Goal: Navigation & Orientation: Go to known website

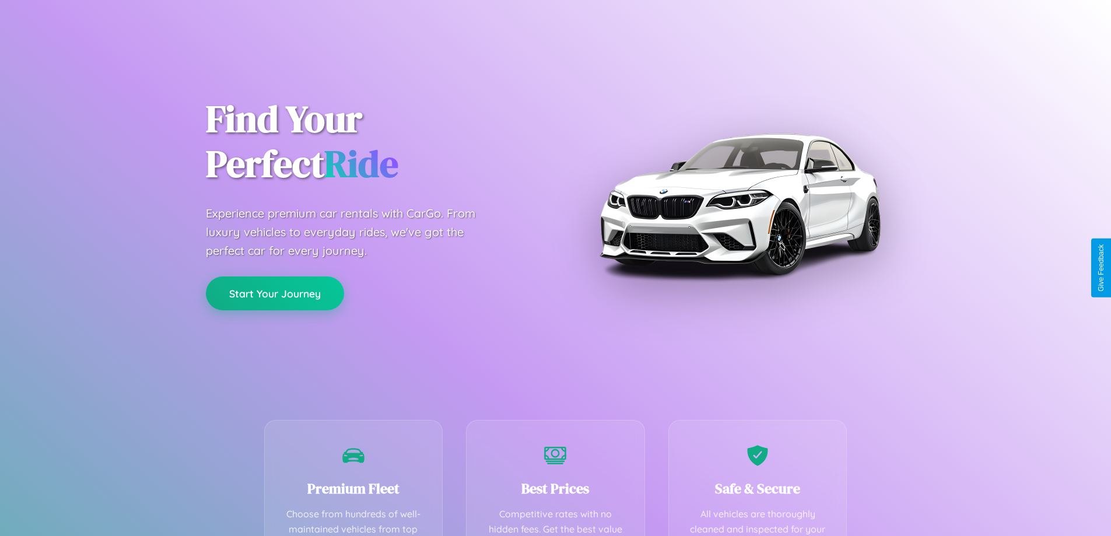
click at [275, 294] on button "Start Your Journey" at bounding box center [275, 294] width 138 height 34
click at [275, 293] on button "Start Your Journey" at bounding box center [275, 294] width 138 height 34
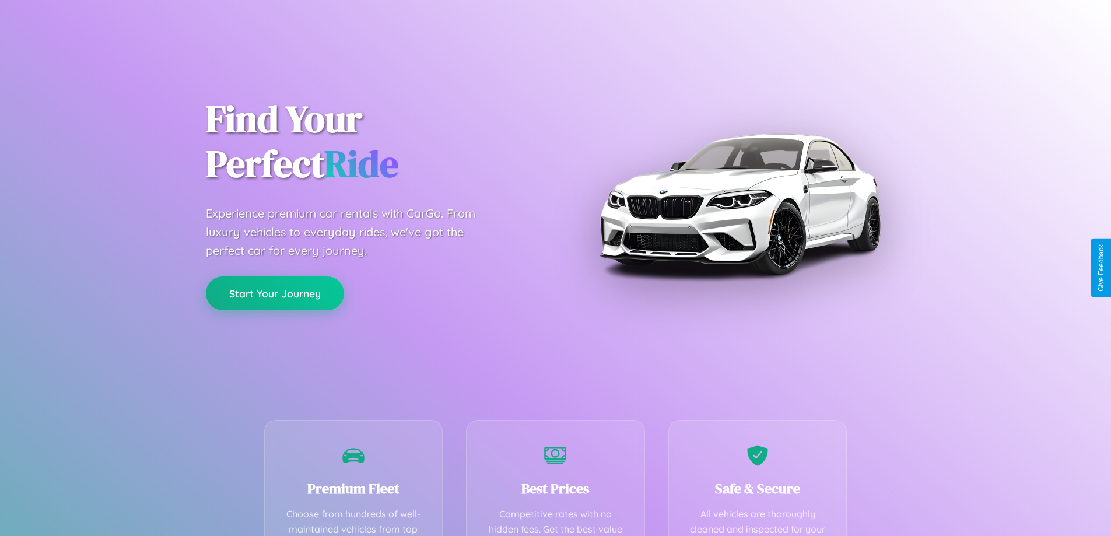
click at [275, 293] on button "Start Your Journey" at bounding box center [275, 294] width 138 height 34
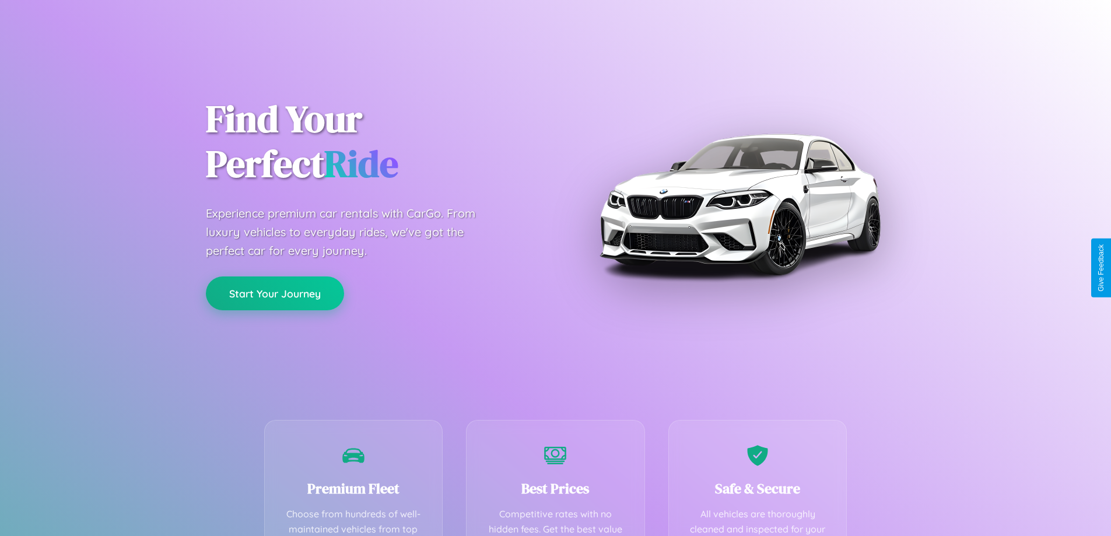
click at [275, 293] on button "Start Your Journey" at bounding box center [275, 294] width 138 height 34
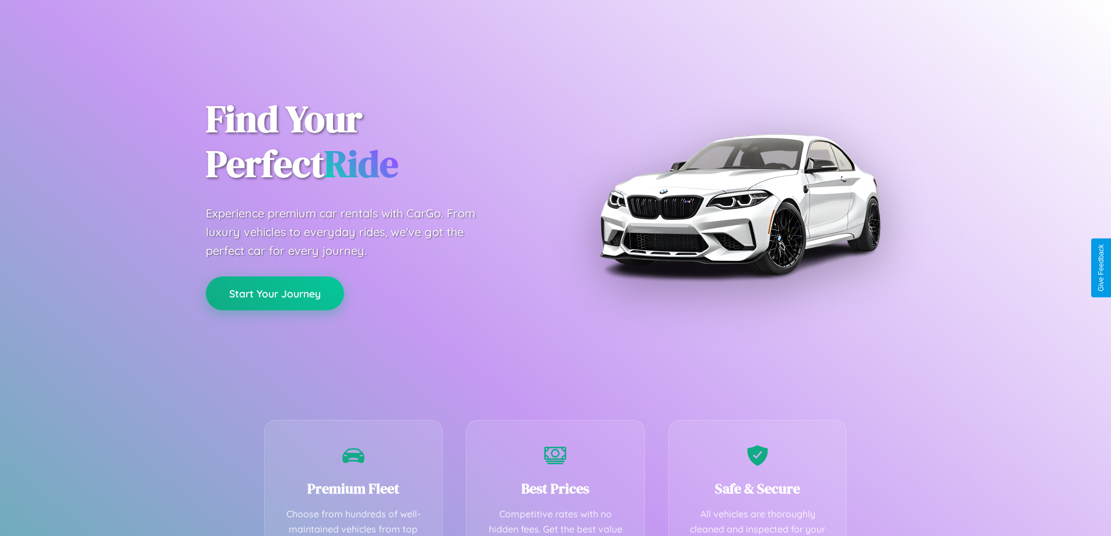
click at [275, 293] on button "Start Your Journey" at bounding box center [275, 294] width 138 height 34
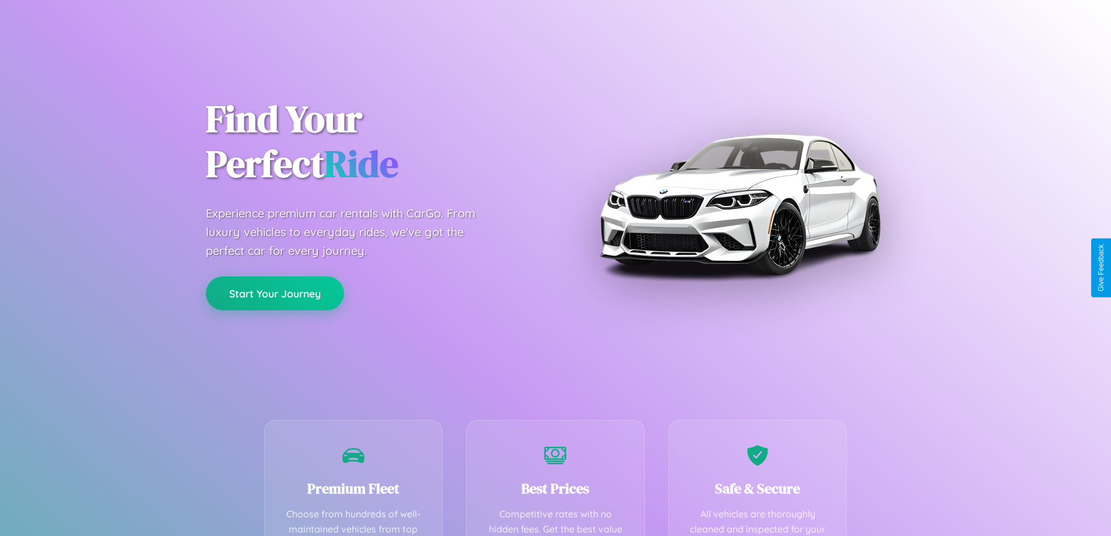
click at [275, 293] on button "Start Your Journey" at bounding box center [275, 294] width 138 height 34
